Goal: Transaction & Acquisition: Purchase product/service

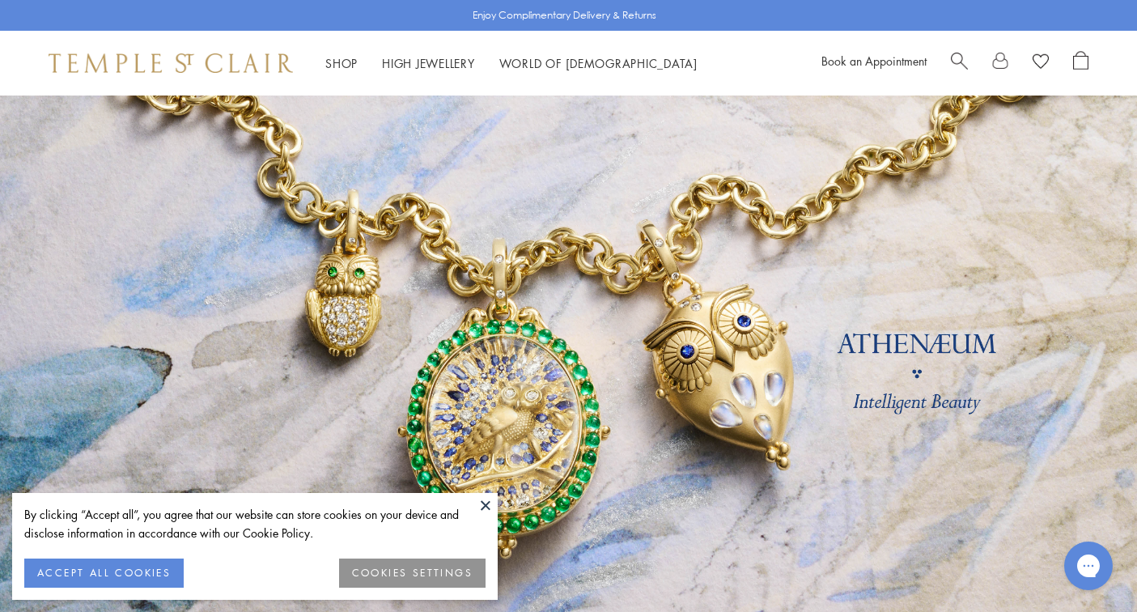
click at [142, 570] on button "ACCEPT ALL COOKIES" at bounding box center [103, 572] width 159 height 29
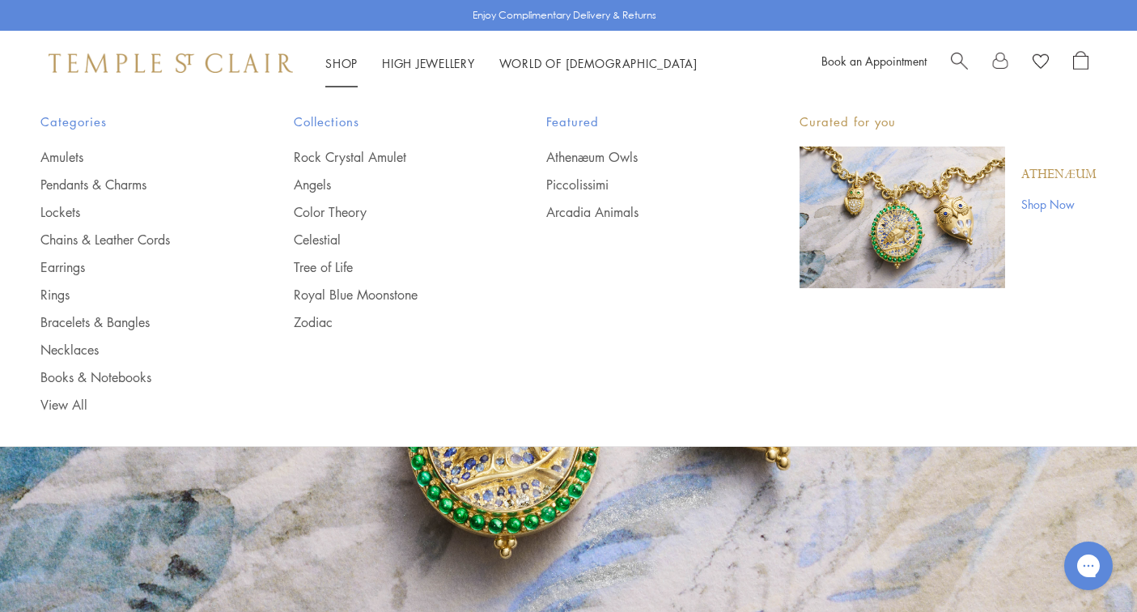
drag, startPoint x: 354, startPoint y: 60, endPoint x: 337, endPoint y: 108, distance: 50.9
click at [66, 320] on link "Bracelets & Bangles" at bounding box center [134, 322] width 189 height 18
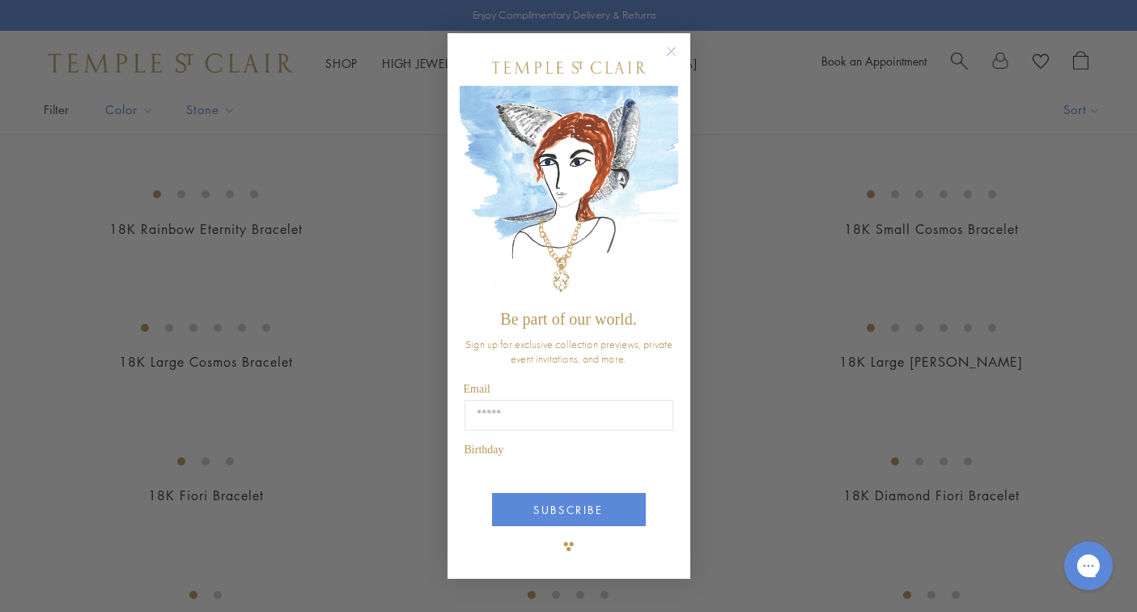
scroll to position [208, 0]
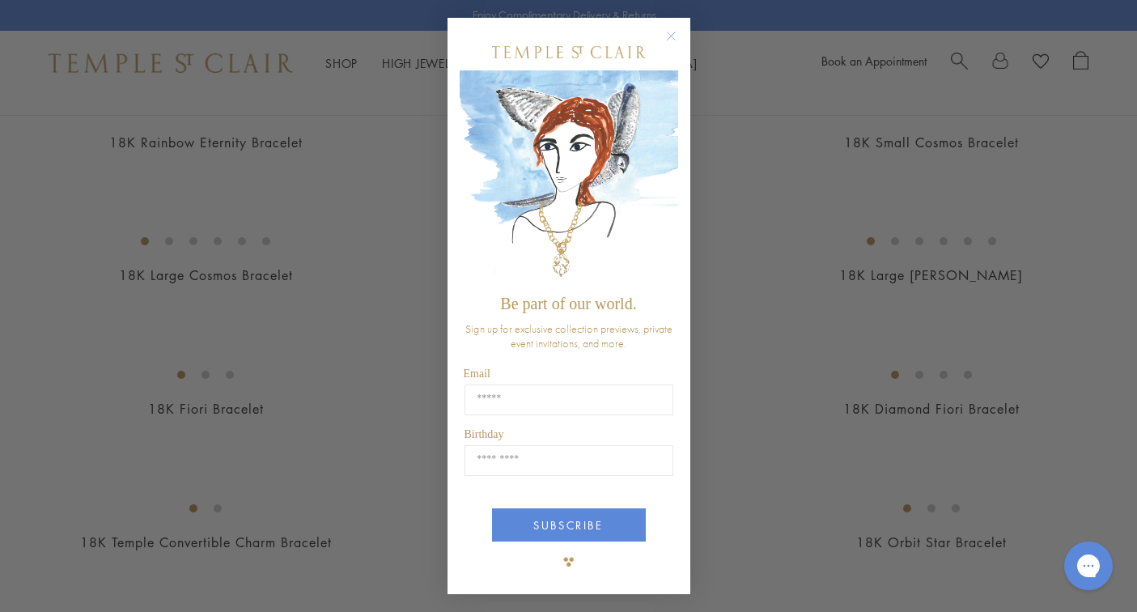
click at [673, 33] on circle "Close dialog" at bounding box center [670, 36] width 19 height 19
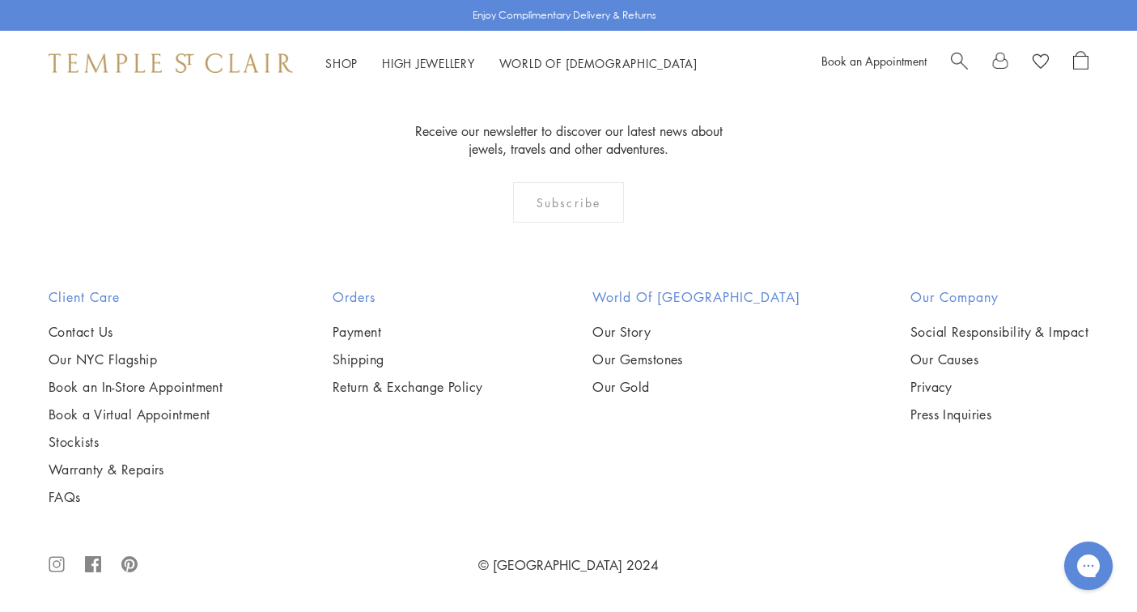
scroll to position [2809, 0]
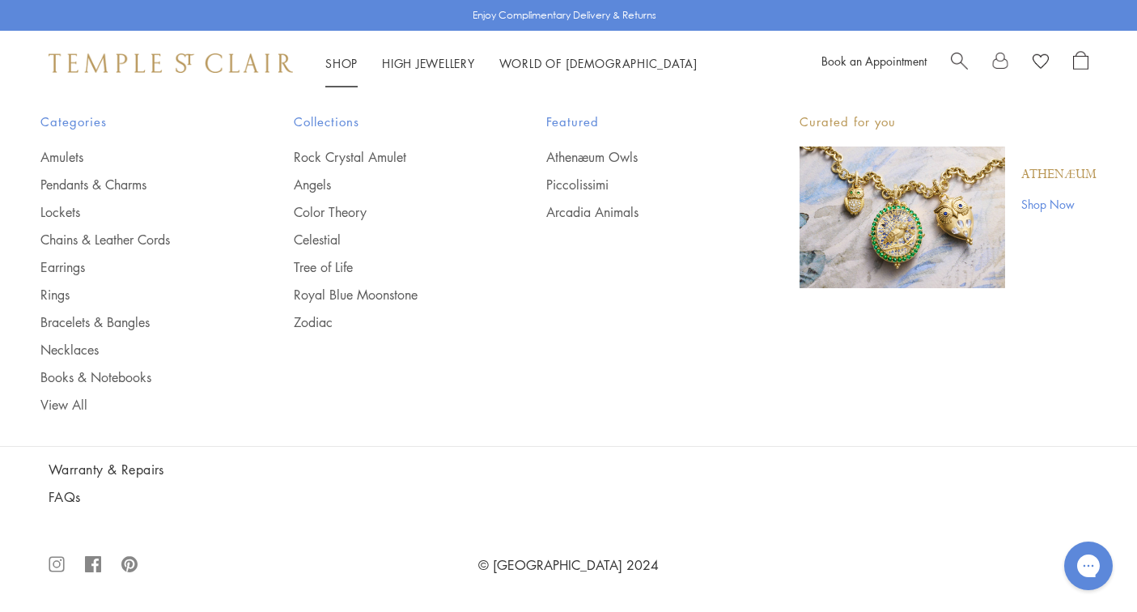
click at [344, 63] on link "Shop Shop" at bounding box center [341, 63] width 32 height 16
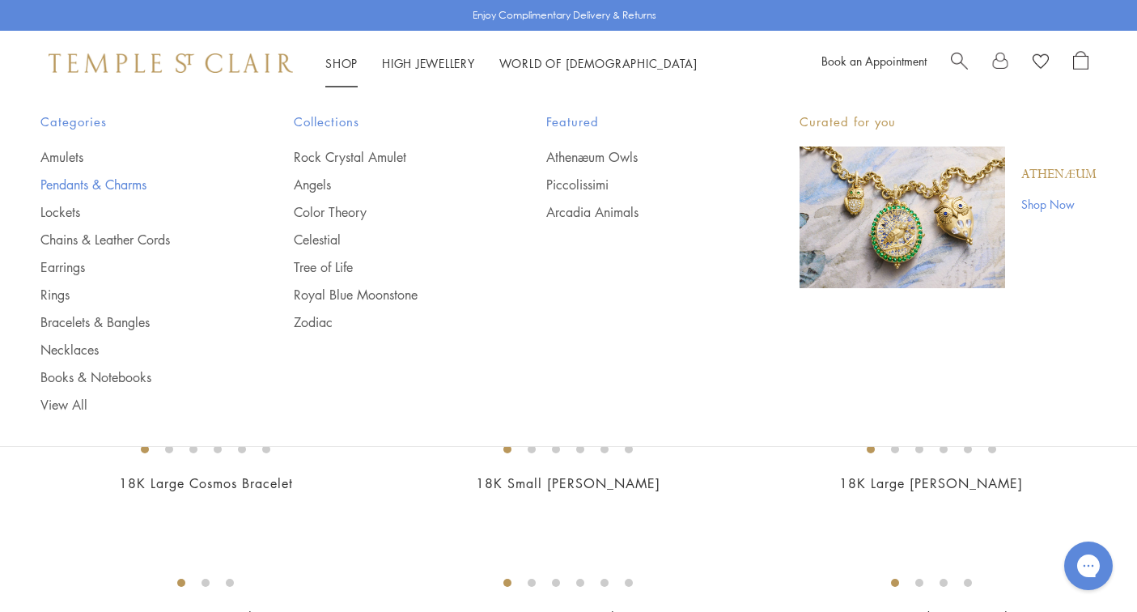
click at [70, 190] on link "Pendants & Charms" at bounding box center [134, 185] width 189 height 18
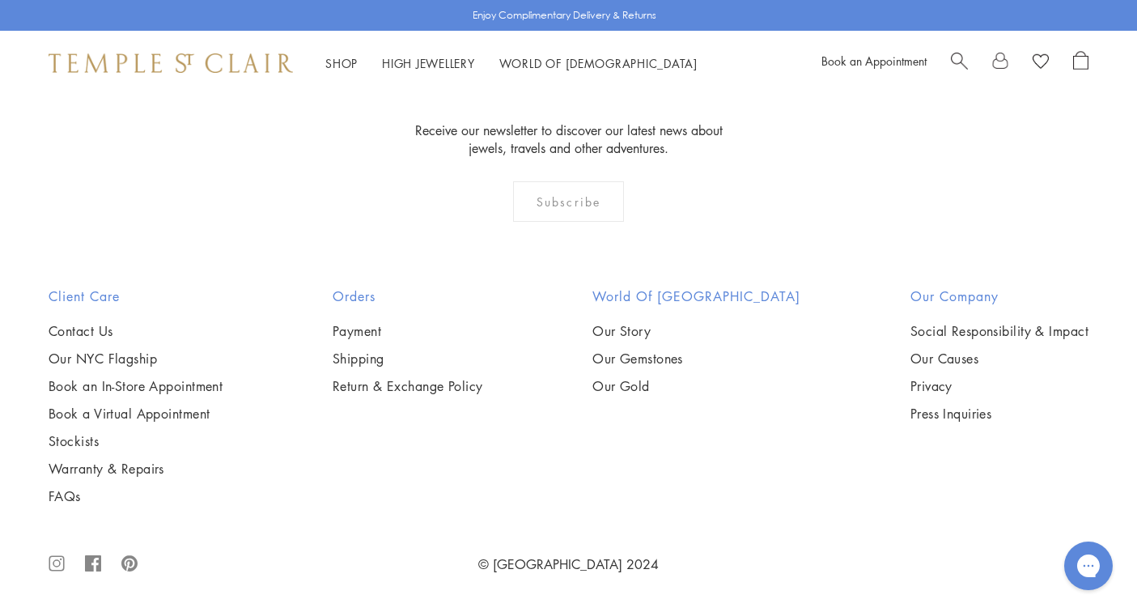
scroll to position [3772, 0]
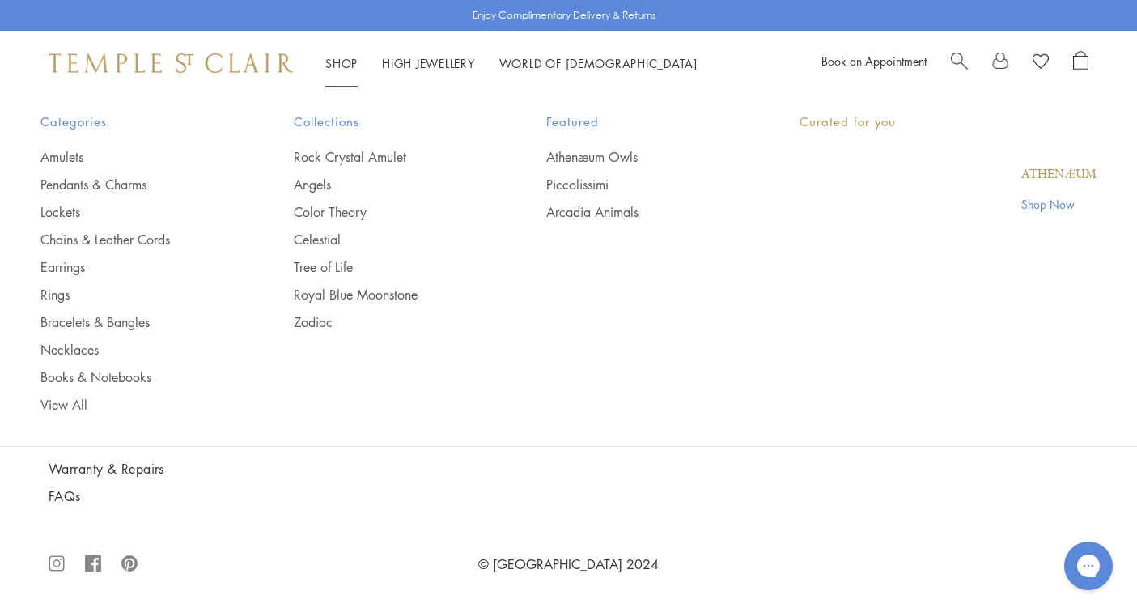
click at [348, 66] on link "Shop Shop" at bounding box center [341, 63] width 32 height 16
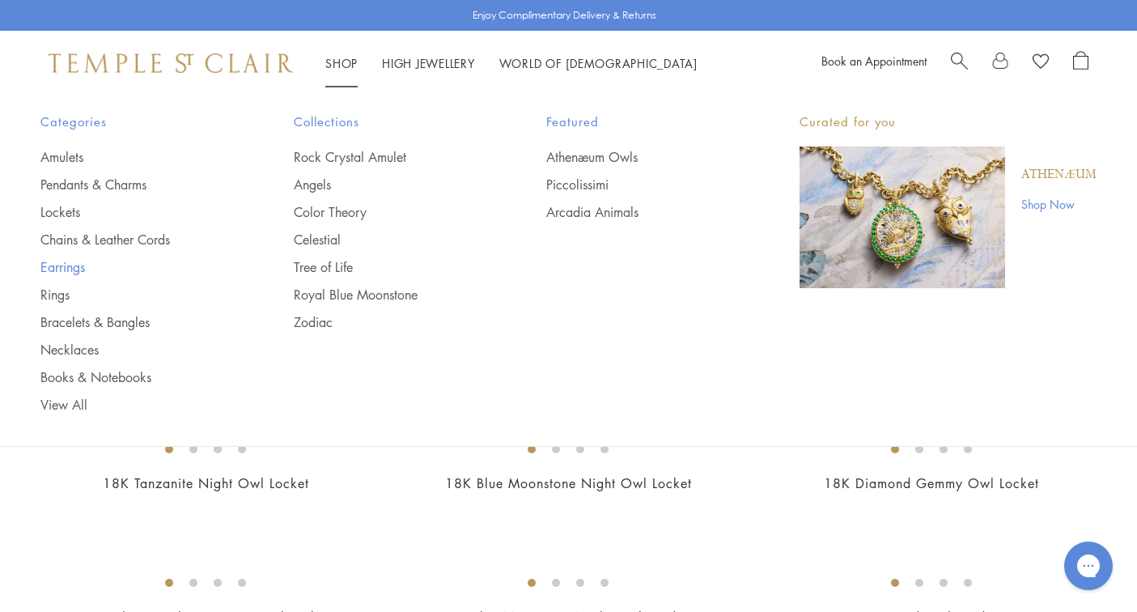
click at [57, 273] on link "Earrings" at bounding box center [134, 267] width 189 height 18
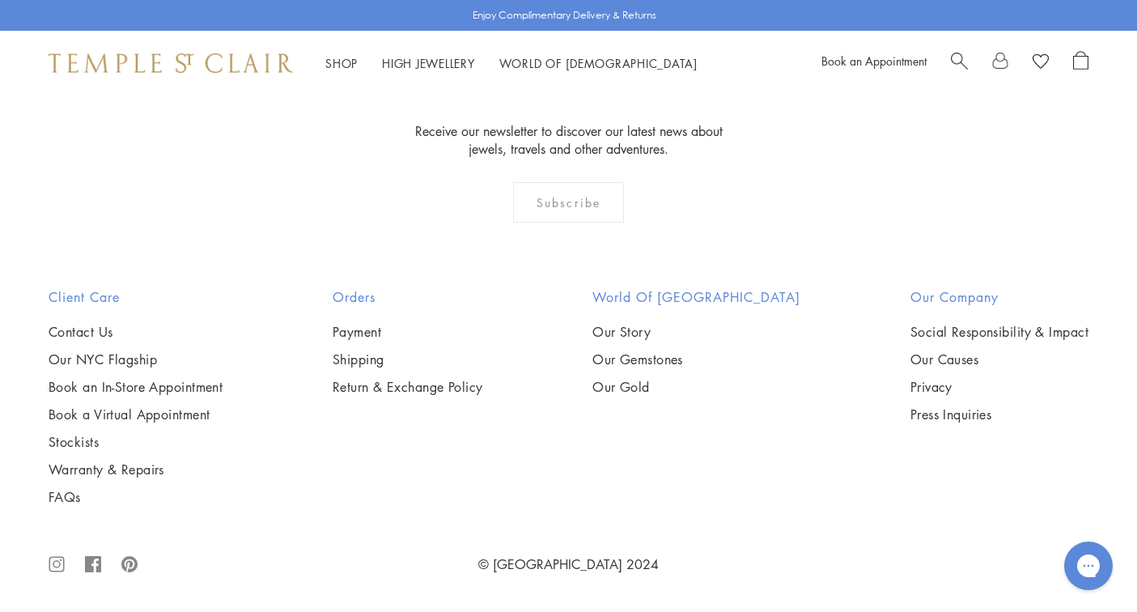
scroll to position [7762, 0]
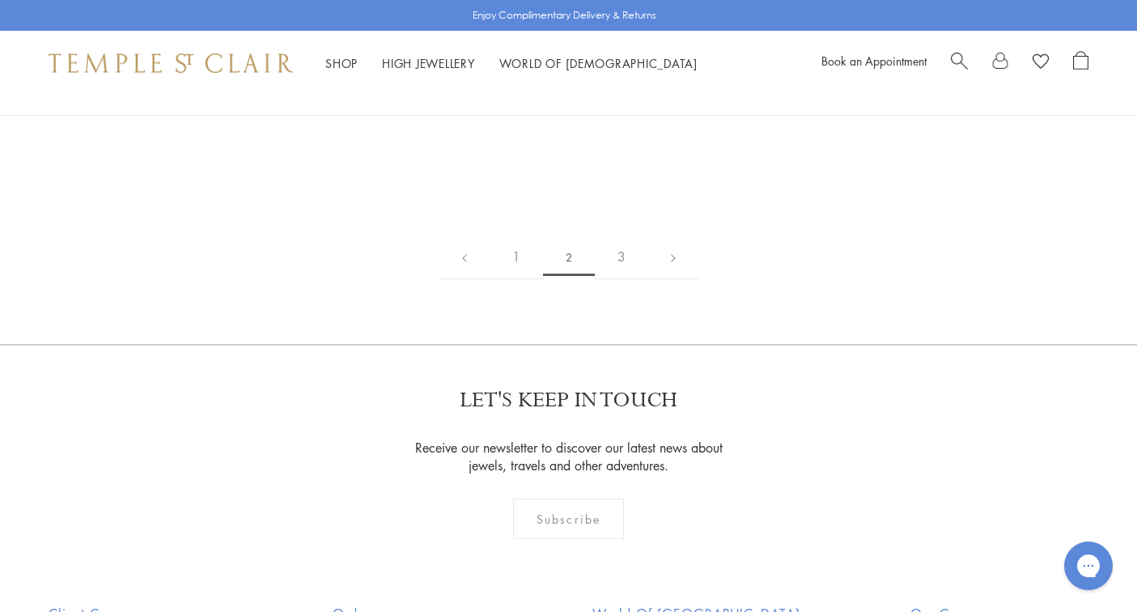
scroll to position [2418, 0]
click at [0, 0] on img at bounding box center [0, 0] width 0 height 0
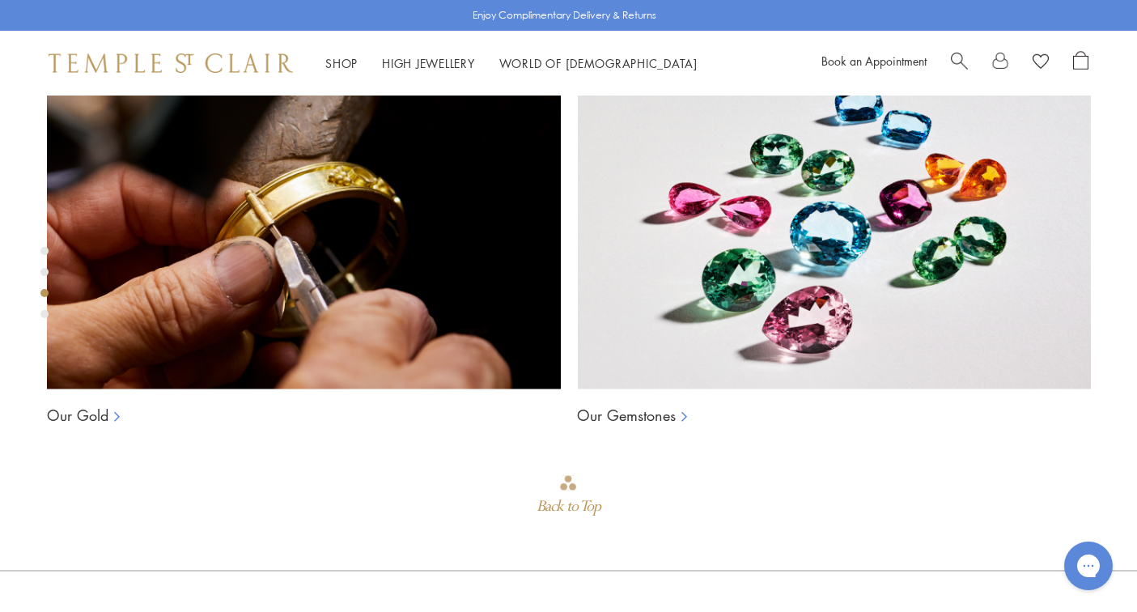
scroll to position [1116, 0]
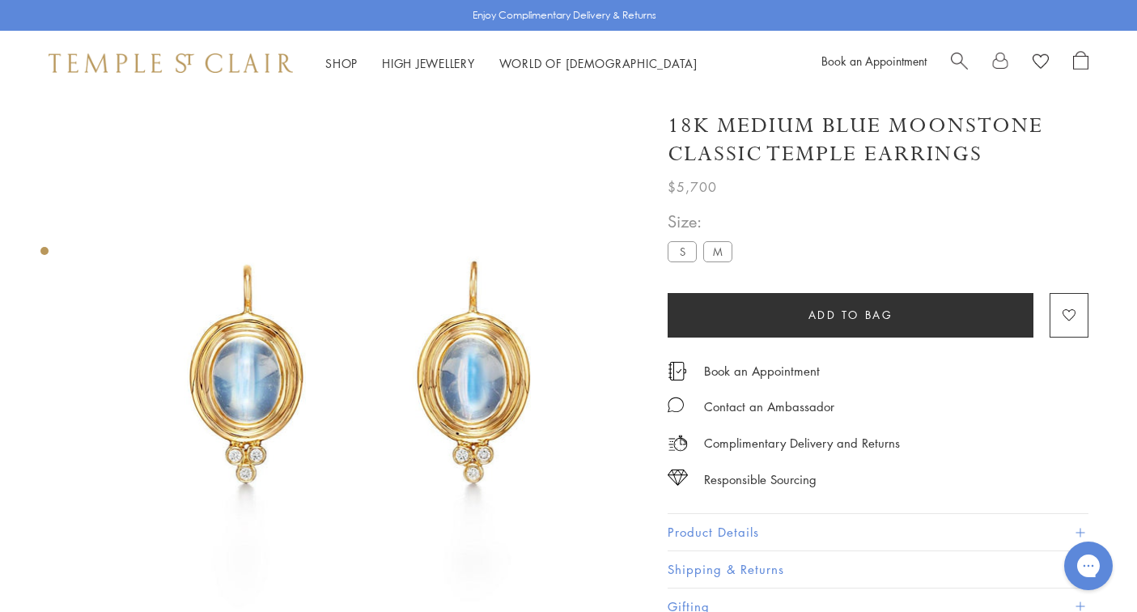
click at [687, 245] on label "S" at bounding box center [681, 251] width 29 height 20
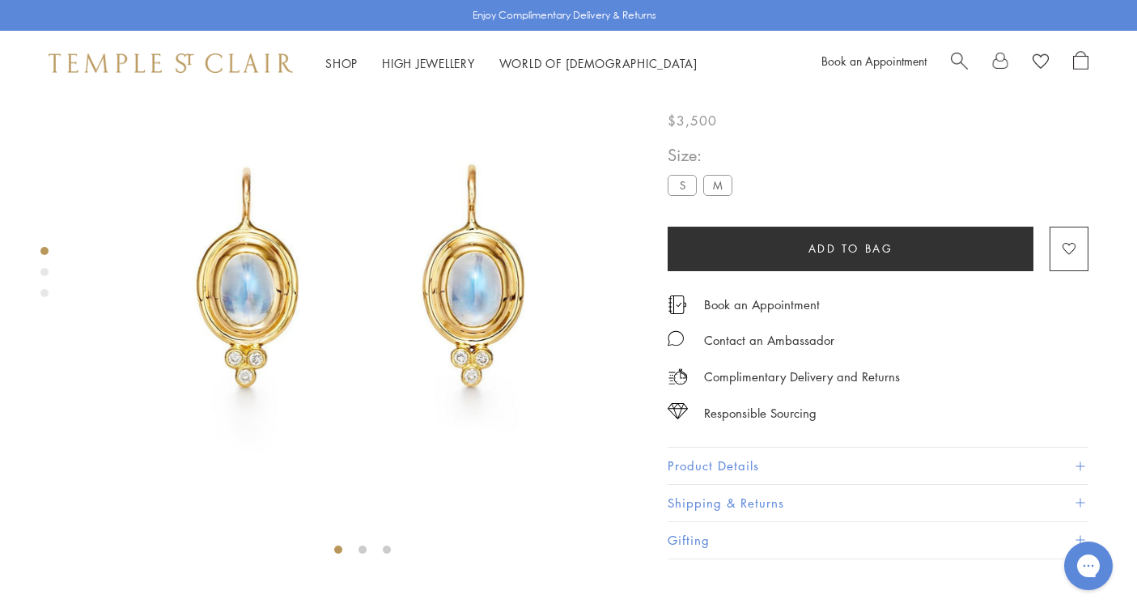
scroll to position [644, 0]
